Goal: Find specific page/section: Locate item on page

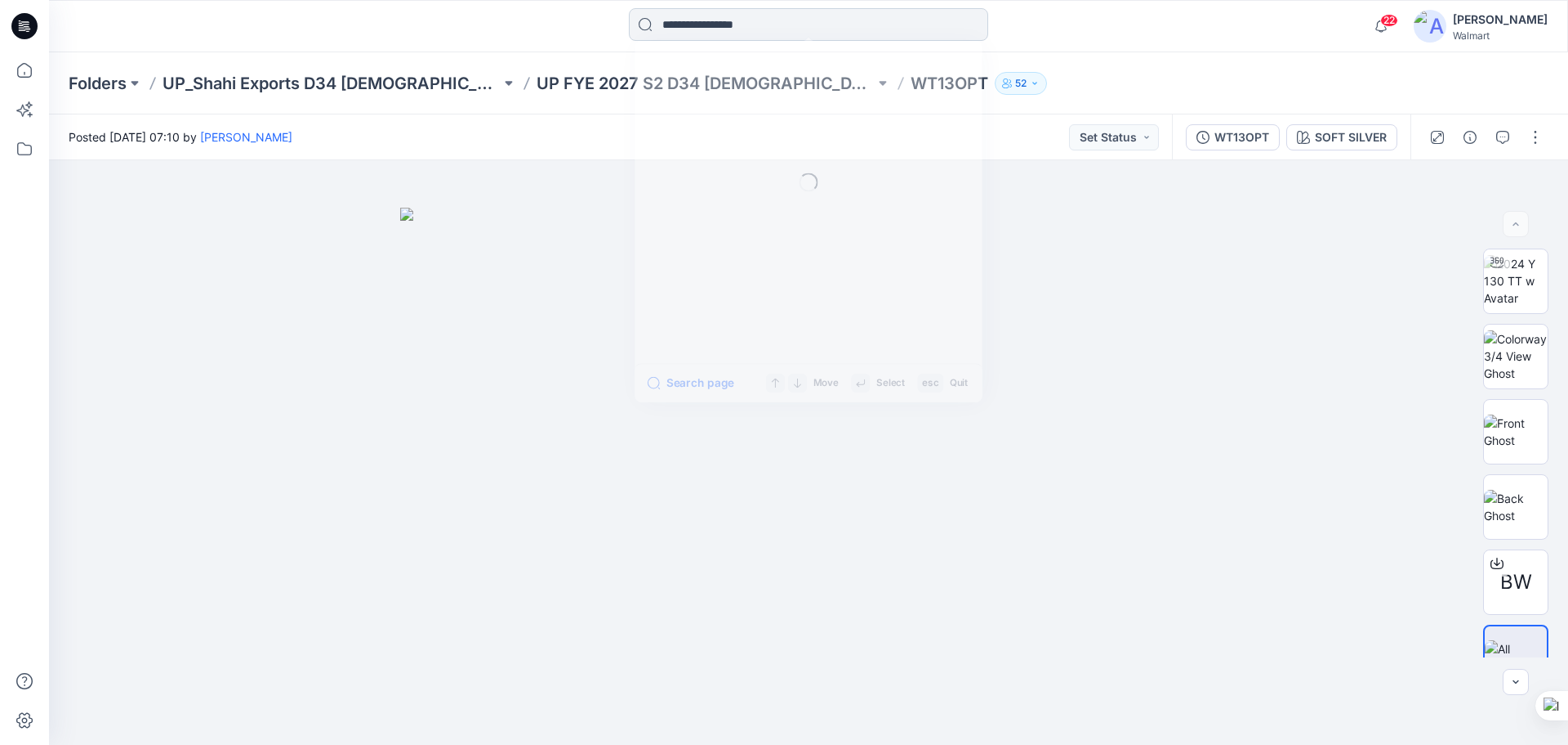
click at [775, 23] on input at bounding box center [809, 25] width 359 height 33
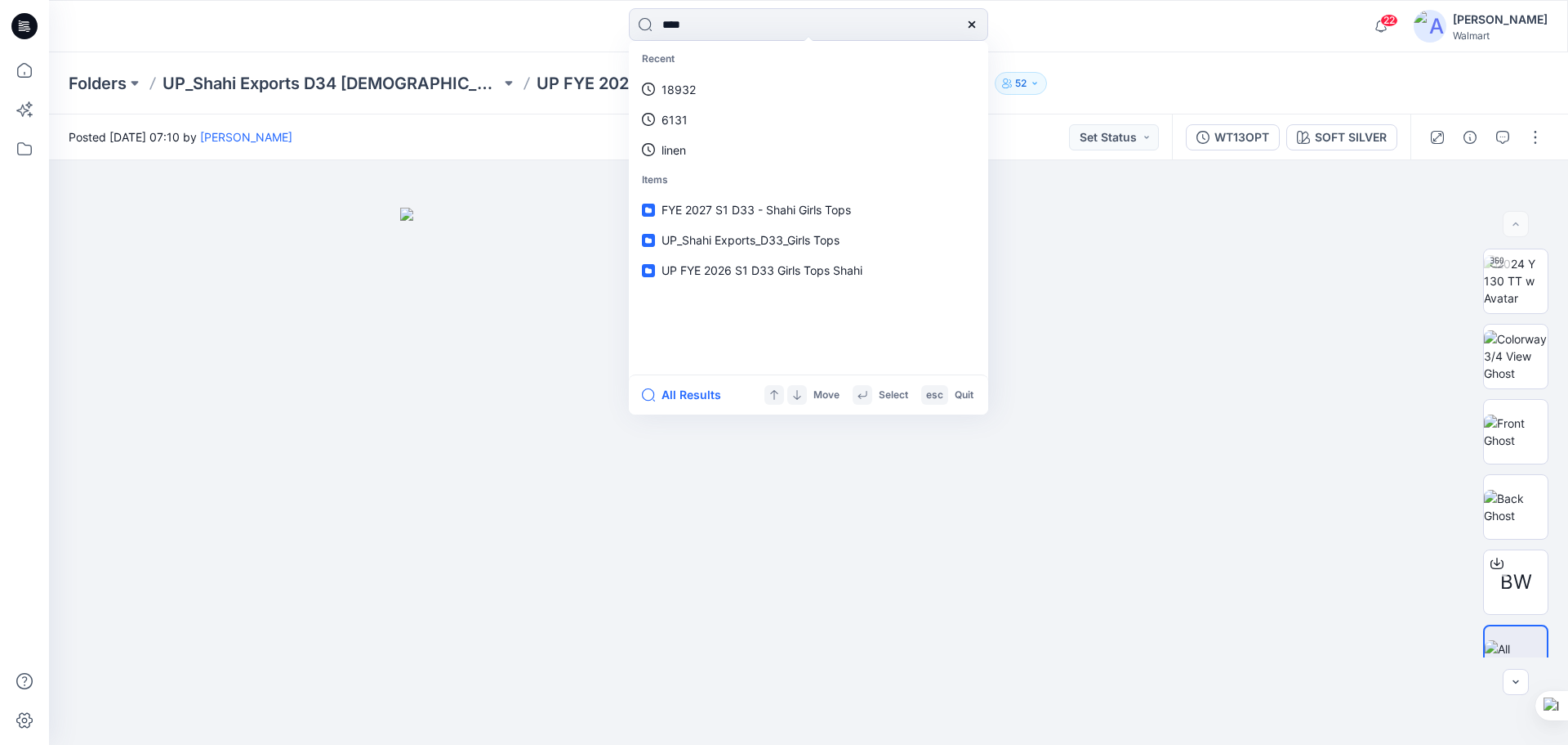
type input "****"
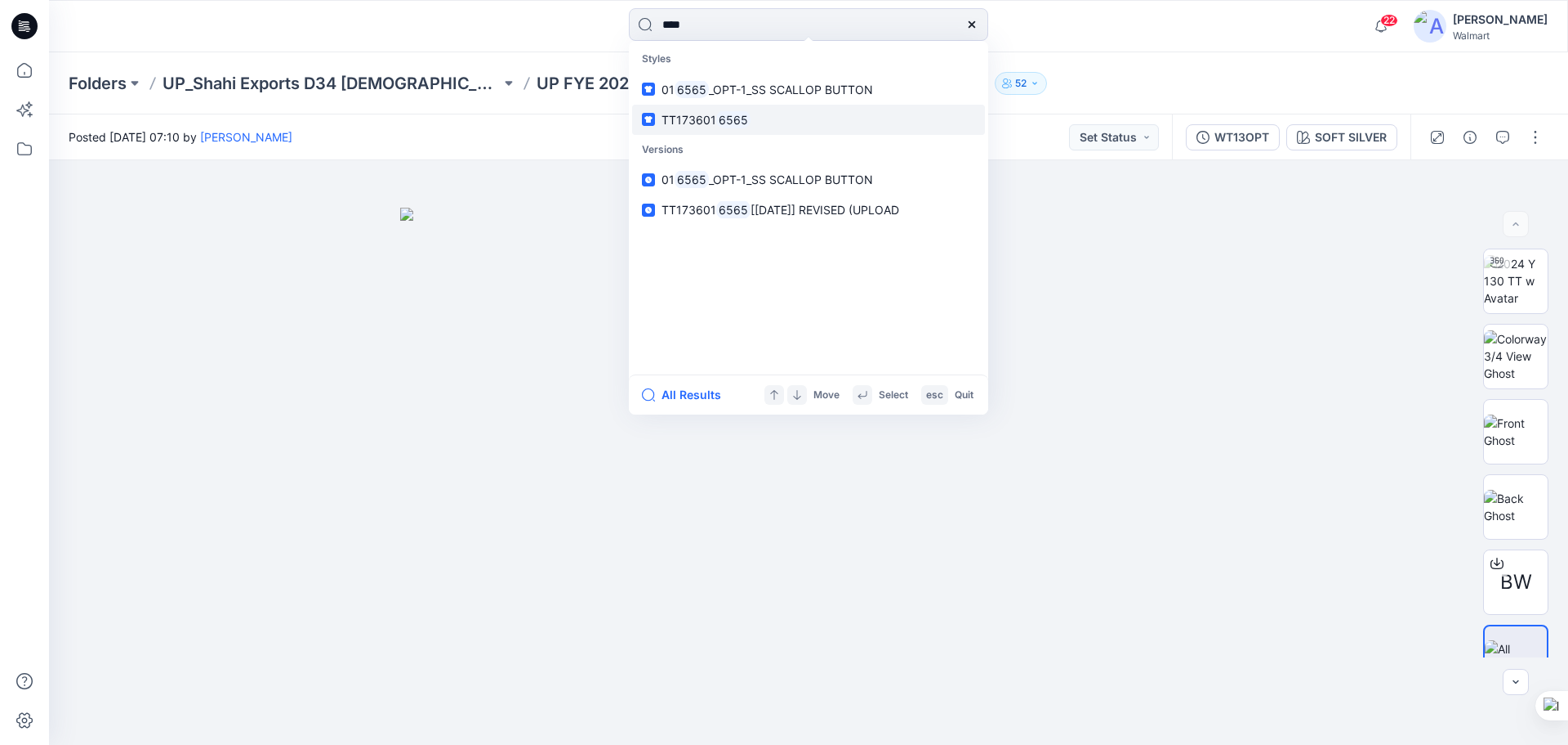
click at [711, 116] on span "TT173601" at bounding box center [689, 119] width 55 height 13
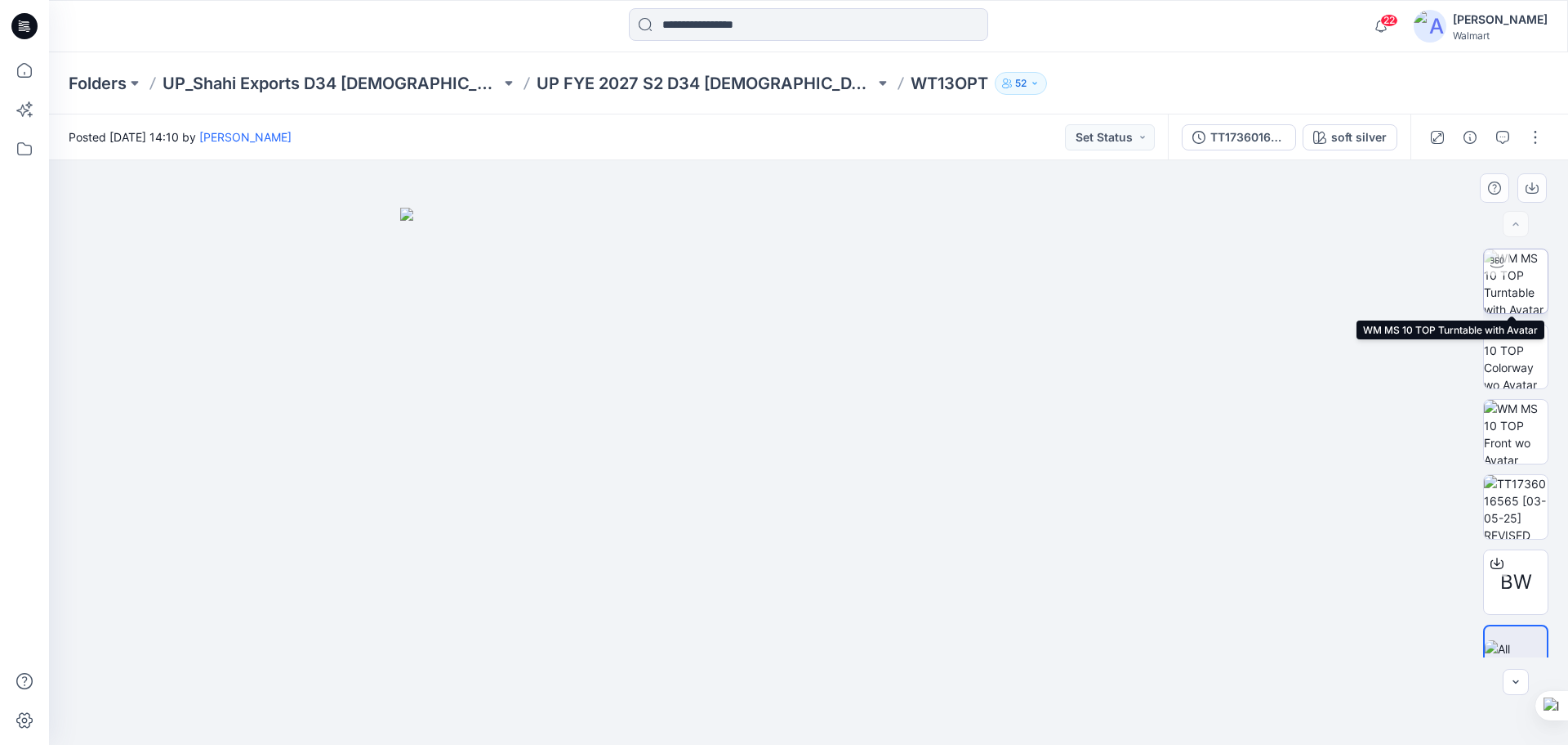
click at [1527, 293] on img at bounding box center [1516, 281] width 63 height 63
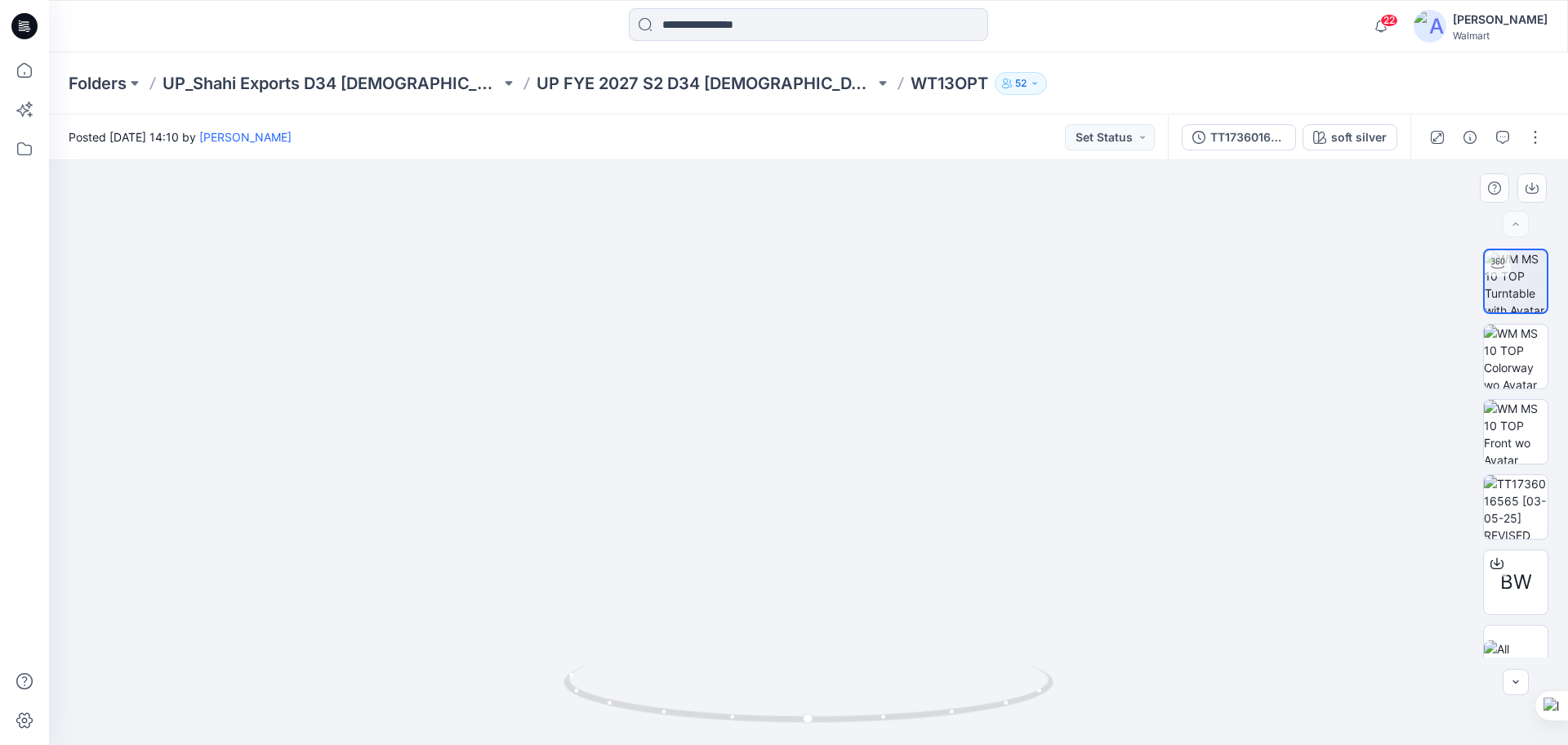
drag, startPoint x: 841, startPoint y: 459, endPoint x: 857, endPoint y: 609, distance: 150.9
click at [857, 609] on img at bounding box center [809, 346] width 1375 height 795
drag, startPoint x: 830, startPoint y: 528, endPoint x: 853, endPoint y: 575, distance: 52.3
click at [853, 575] on img at bounding box center [809, 365] width 1375 height 757
drag, startPoint x: 932, startPoint y: 719, endPoint x: 1157, endPoint y: 556, distance: 277.8
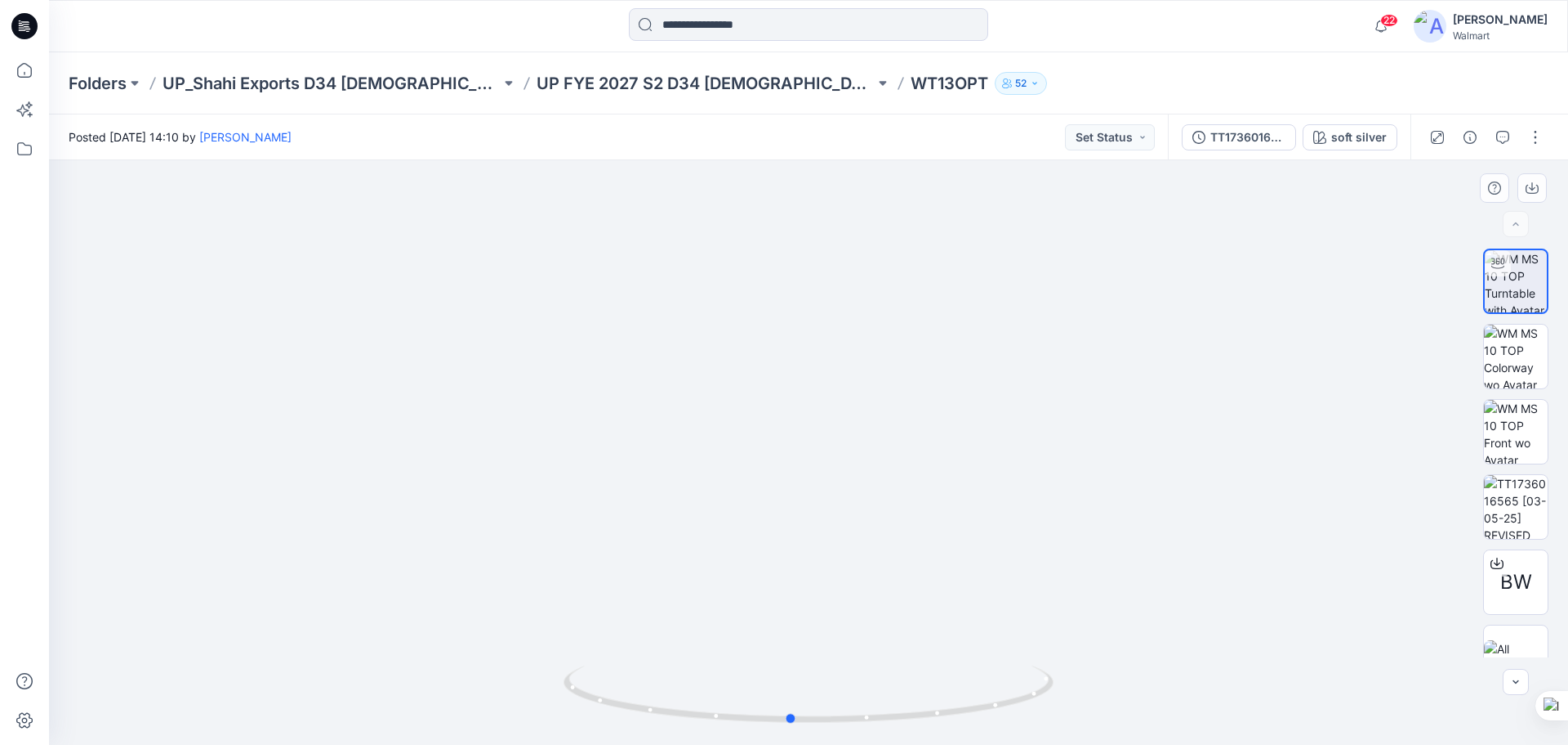
click at [923, 691] on icon at bounding box center [811, 696] width 494 height 62
drag, startPoint x: 958, startPoint y: 713, endPoint x: 874, endPoint y: 712, distance: 84.0
click at [874, 712] on icon at bounding box center [811, 696] width 494 height 62
drag, startPoint x: 886, startPoint y: 718, endPoint x: 771, endPoint y: 671, distance: 124.2
click at [788, 705] on icon at bounding box center [811, 696] width 494 height 62
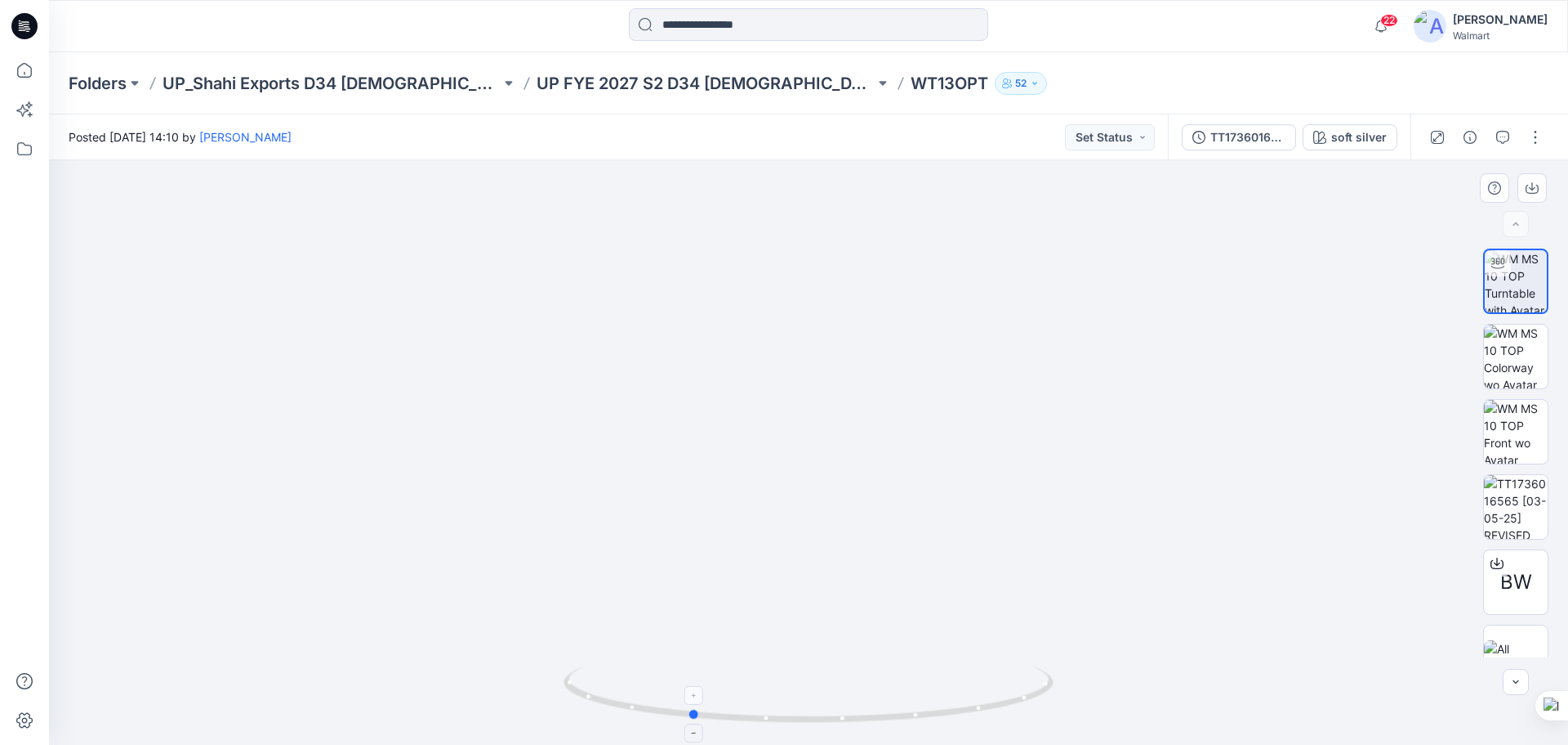
drag, startPoint x: 747, startPoint y: 722, endPoint x: 820, endPoint y: 714, distance: 73.4
click at [820, 714] on icon at bounding box center [811, 696] width 494 height 62
